Goal: Use online tool/utility: Utilize a website feature to perform a specific function

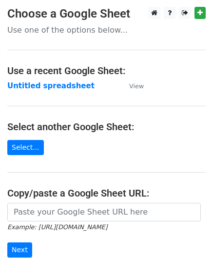
scroll to position [47, 0]
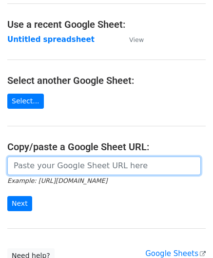
click at [39, 164] on input "url" at bounding box center [104, 166] width 194 height 19
paste input "[URL][DOMAIN_NAME]"
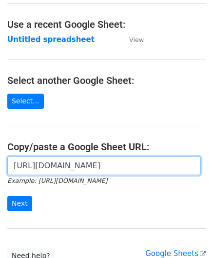
scroll to position [0, 219]
type input "[URL][DOMAIN_NAME]"
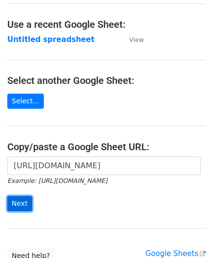
click at [23, 199] on input "Next" at bounding box center [19, 203] width 25 height 15
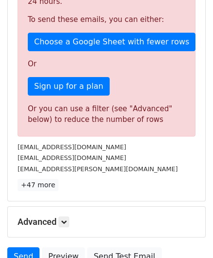
scroll to position [330, 0]
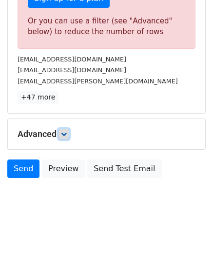
click at [69, 132] on link at bounding box center [64, 134] width 11 height 11
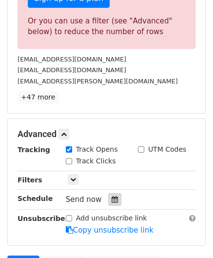
click at [112, 197] on icon at bounding box center [115, 199] width 6 height 7
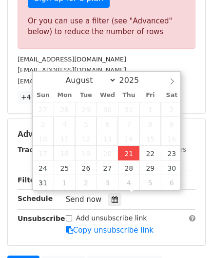
type input "2025-08-21 12:00"
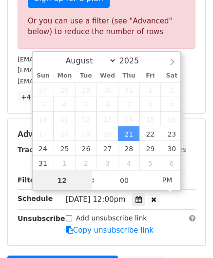
paste input "7"
type input "7"
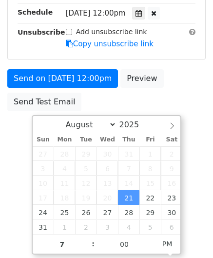
type input "2025-08-21 19:00"
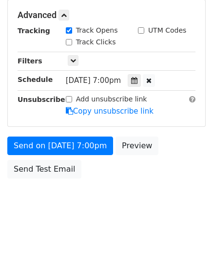
scroll to position [448, 0]
